Goal: Navigation & Orientation: Find specific page/section

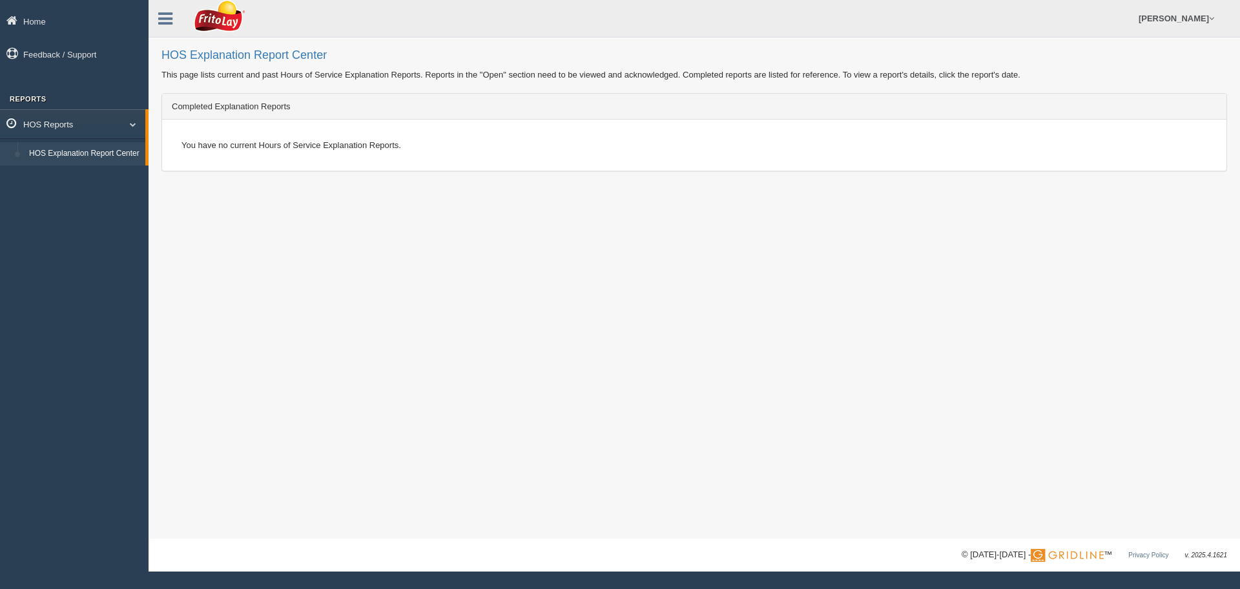
click at [127, 123] on span at bounding box center [128, 124] width 17 height 6
click at [134, 123] on span at bounding box center [131, 124] width 17 height 6
click at [19, 19] on icon at bounding box center [14, 21] width 17 height 12
